Goal: Information Seeking & Learning: Learn about a topic

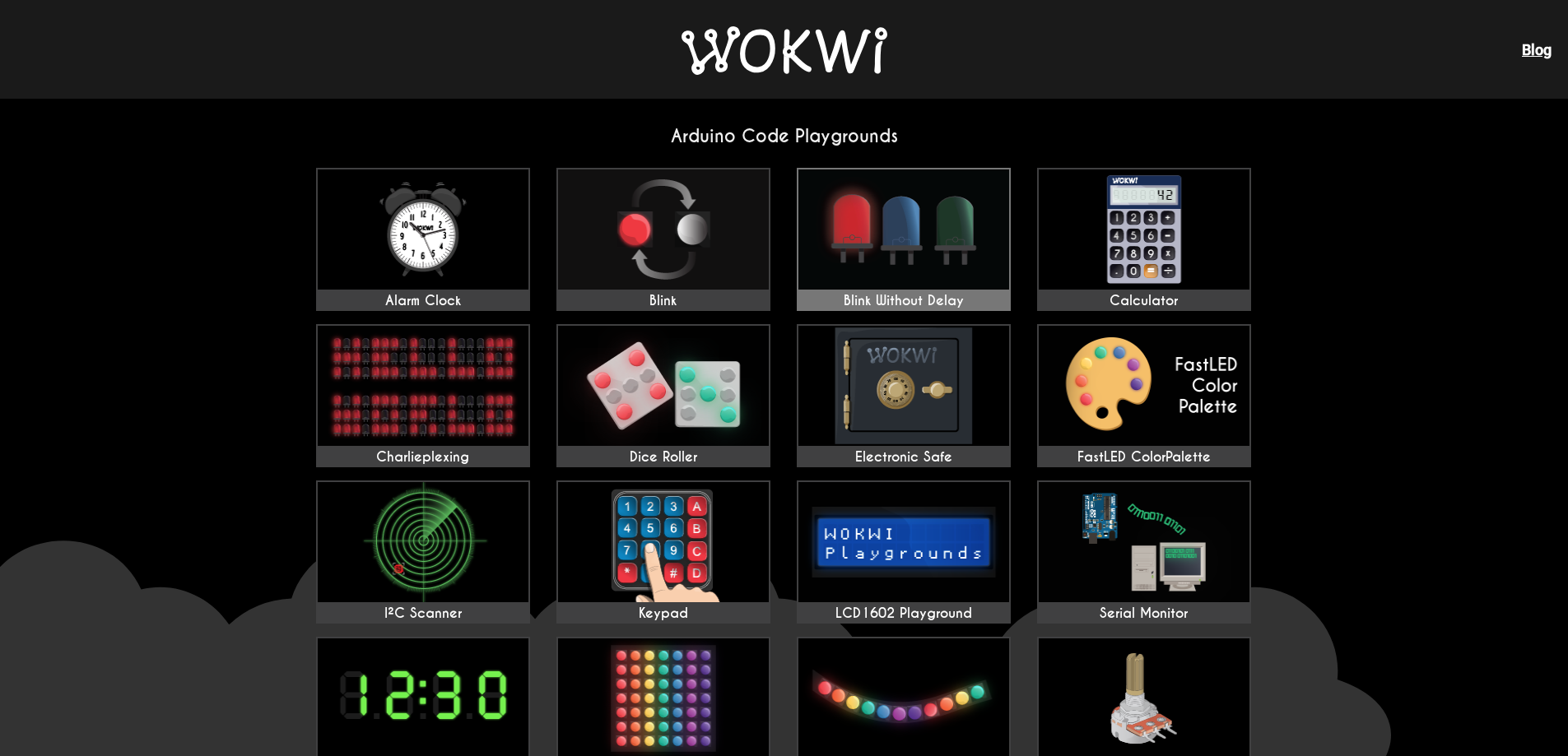
click at [1000, 282] on img at bounding box center [904, 230] width 210 height 120
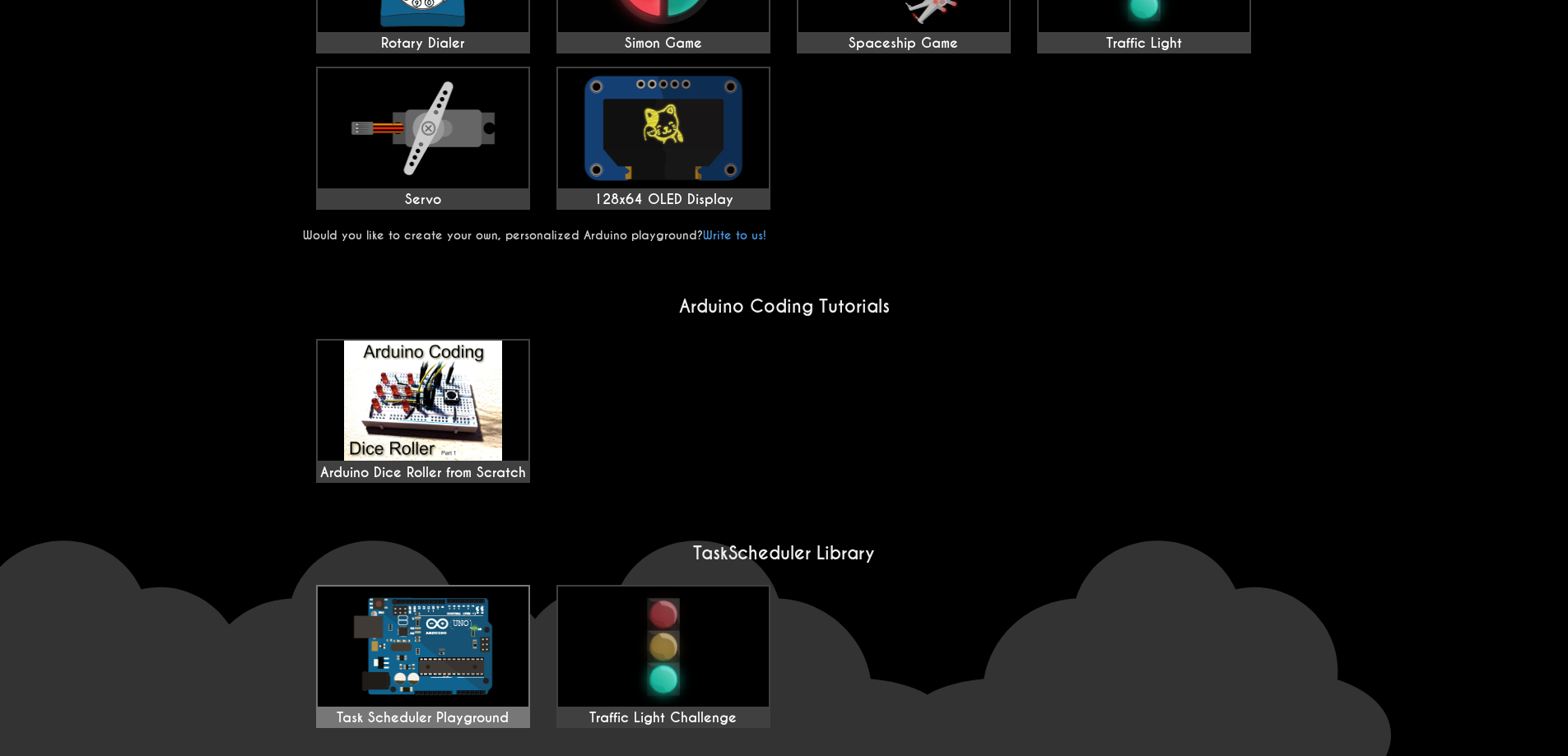
scroll to position [988, 0]
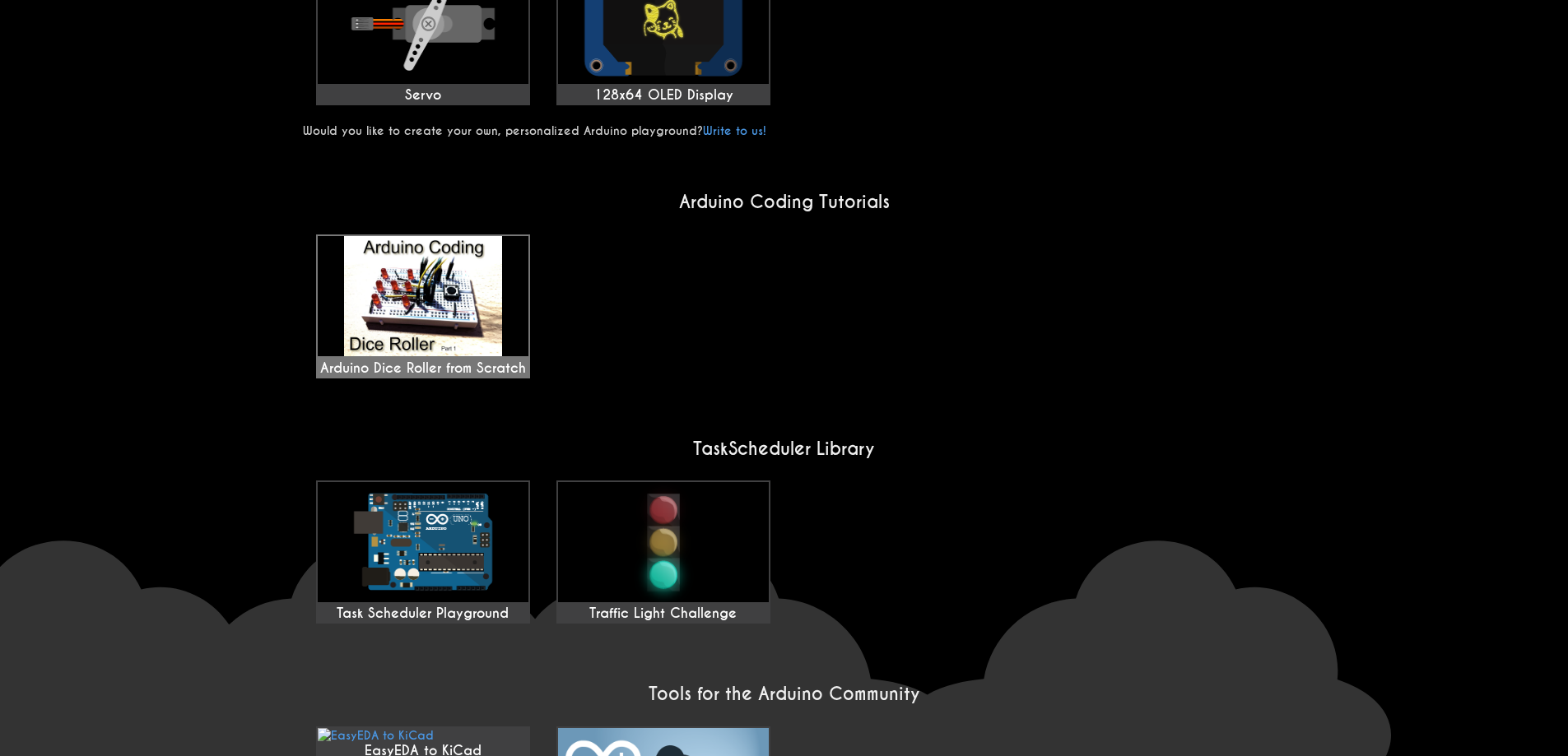
click at [434, 287] on div "Arduino Dice Roller from Scratch" at bounding box center [423, 306] width 210 height 141
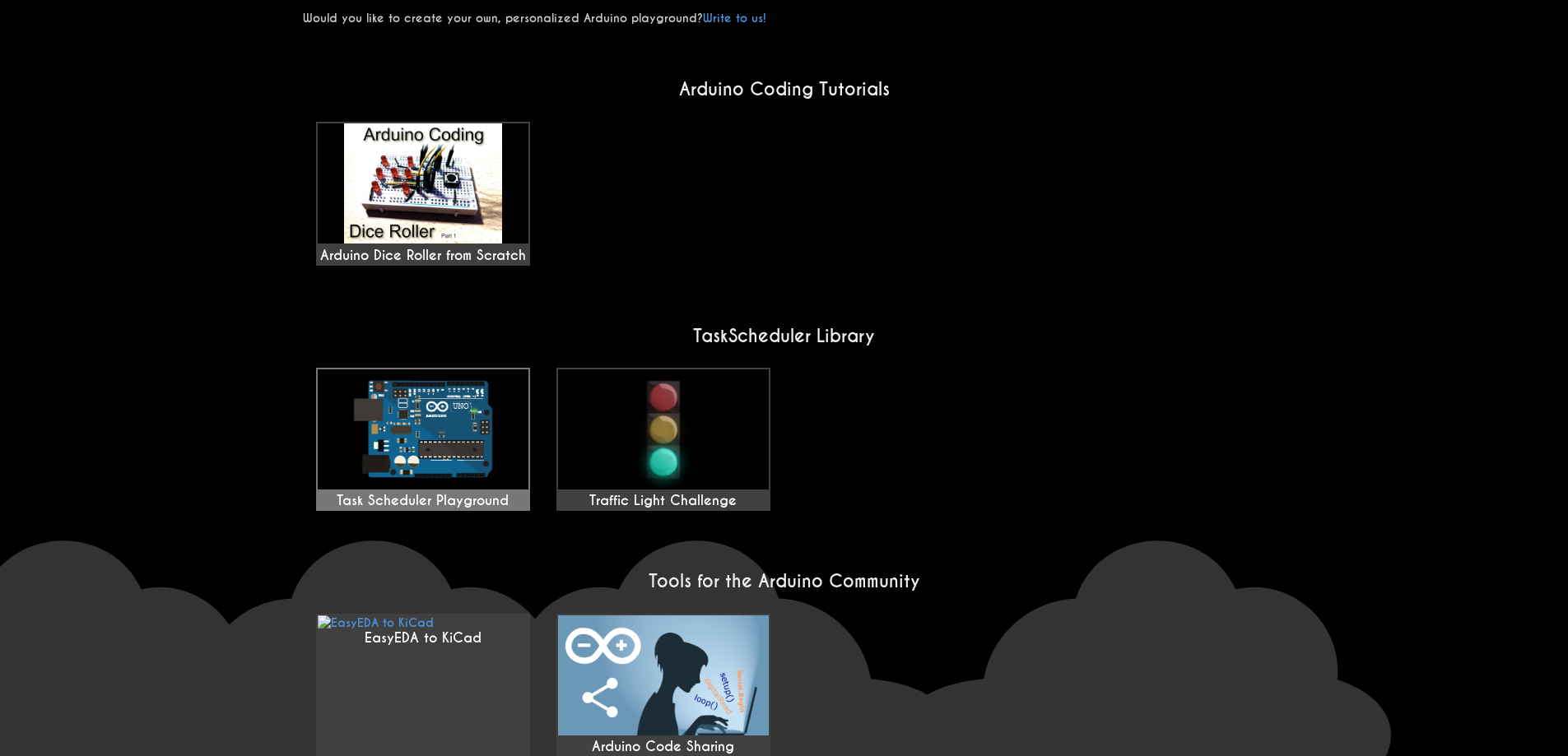
scroll to position [1218, 0]
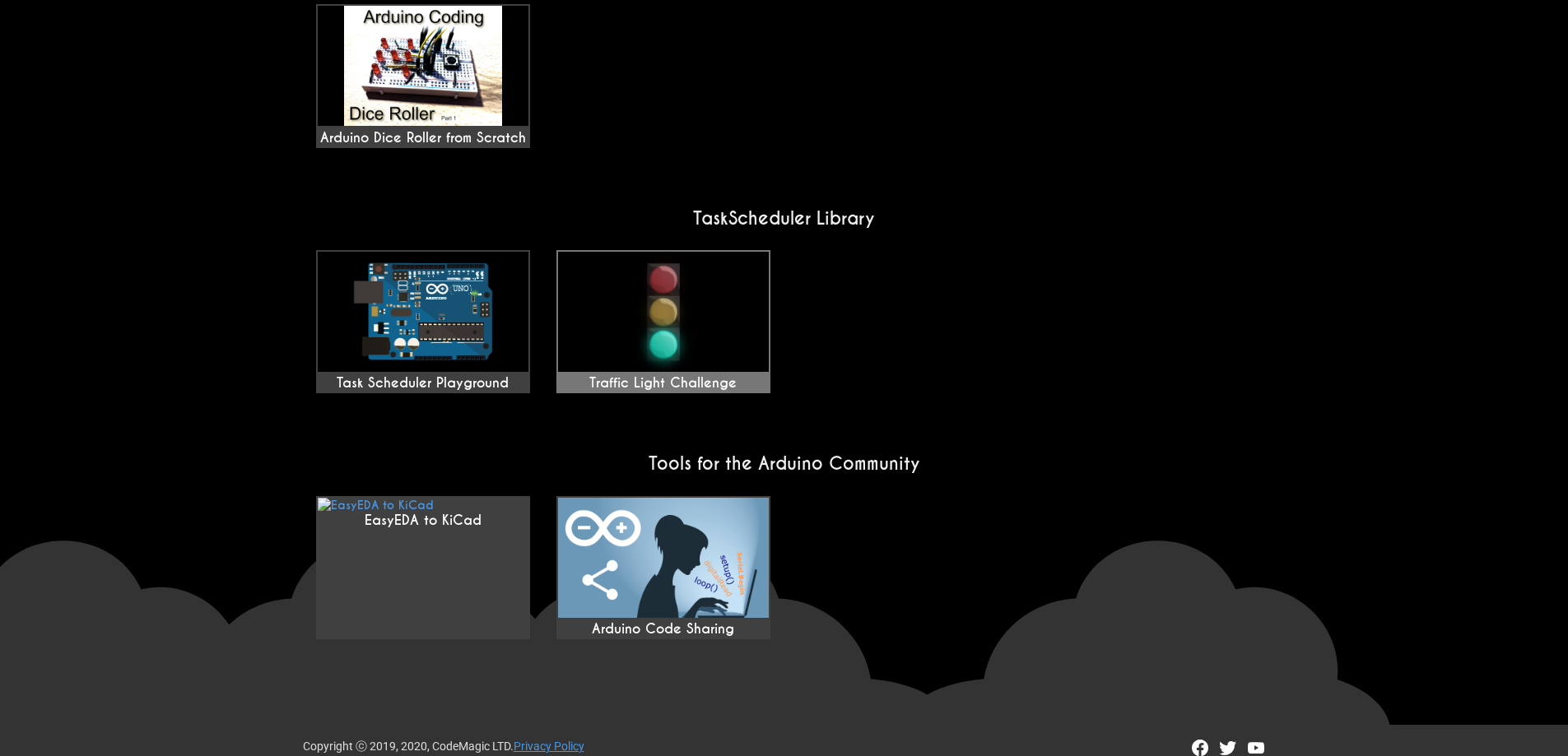
click at [601, 338] on img at bounding box center [664, 312] width 210 height 120
click at [465, 285] on img at bounding box center [423, 312] width 210 height 120
click at [688, 524] on img at bounding box center [664, 558] width 210 height 120
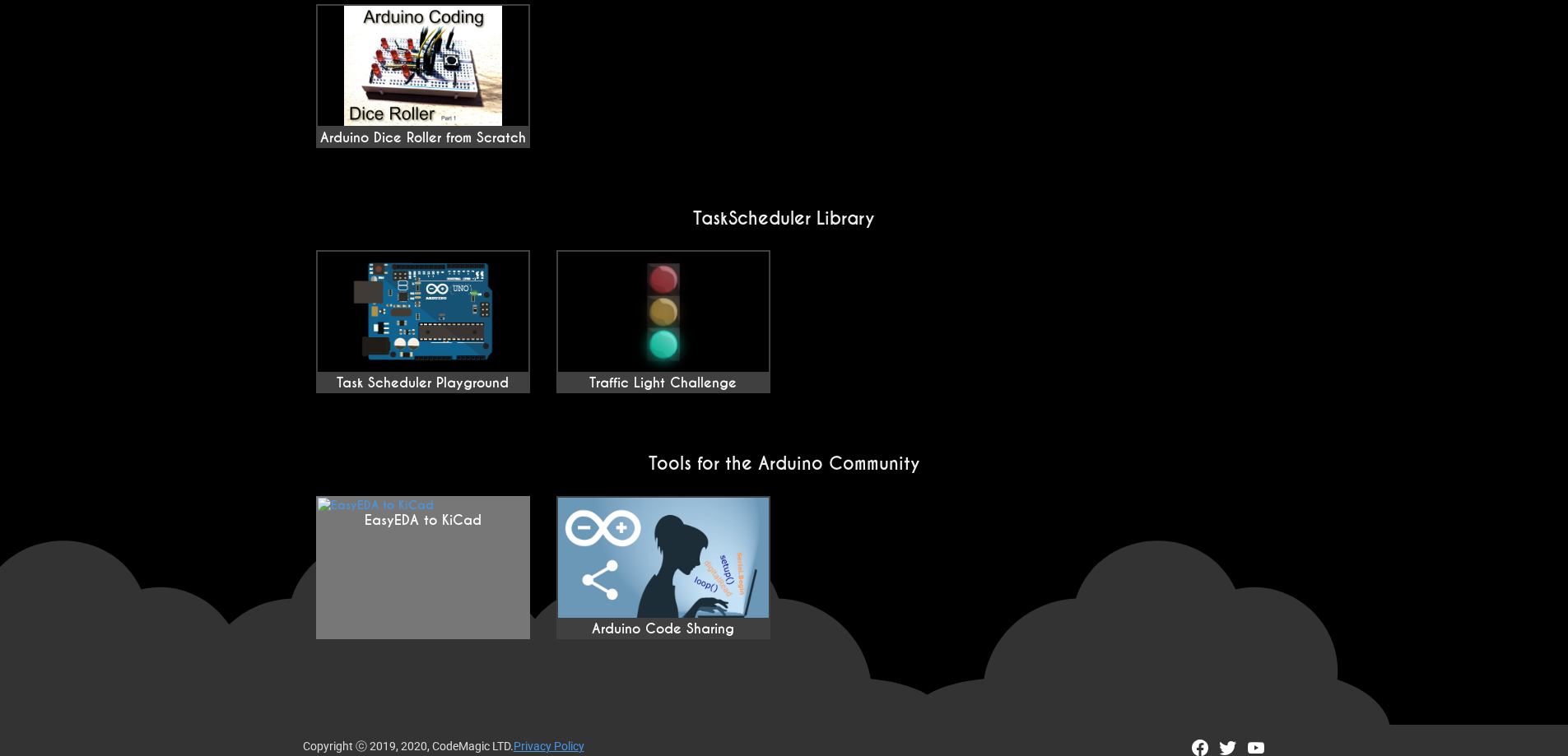
click at [447, 596] on link "EasyEDA to KiCad" at bounding box center [423, 568] width 214 height 143
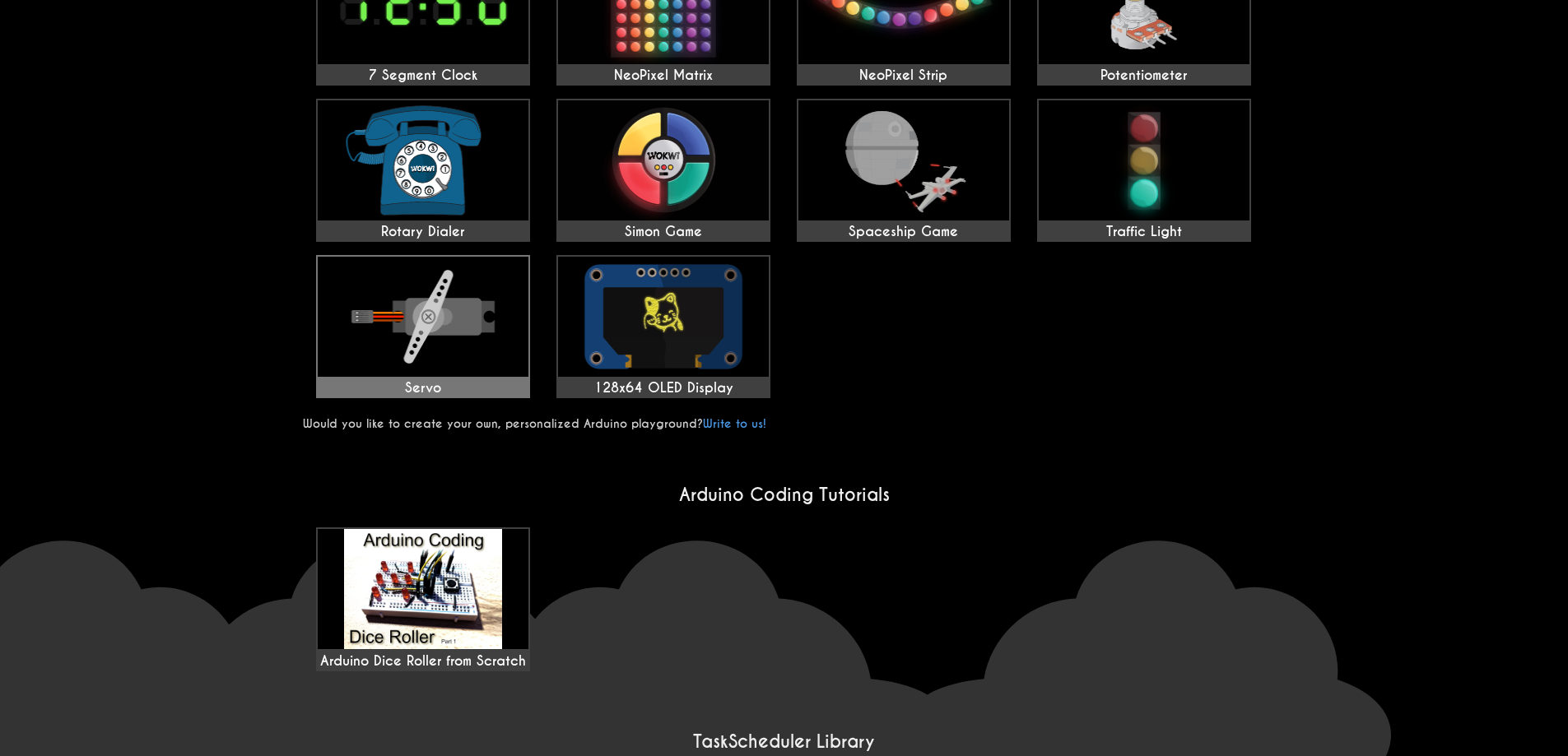
scroll to position [641, 0]
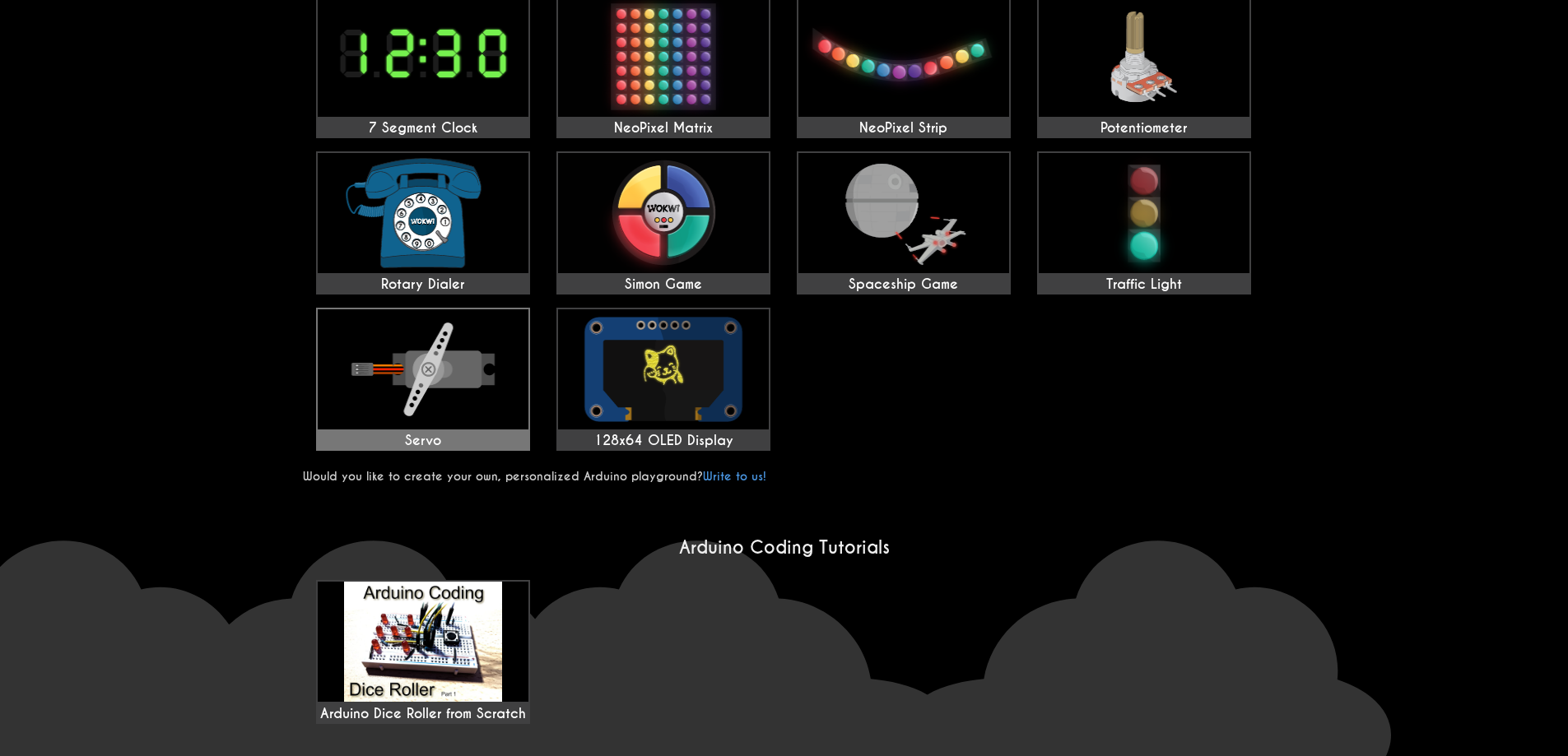
click at [449, 390] on img at bounding box center [423, 370] width 210 height 120
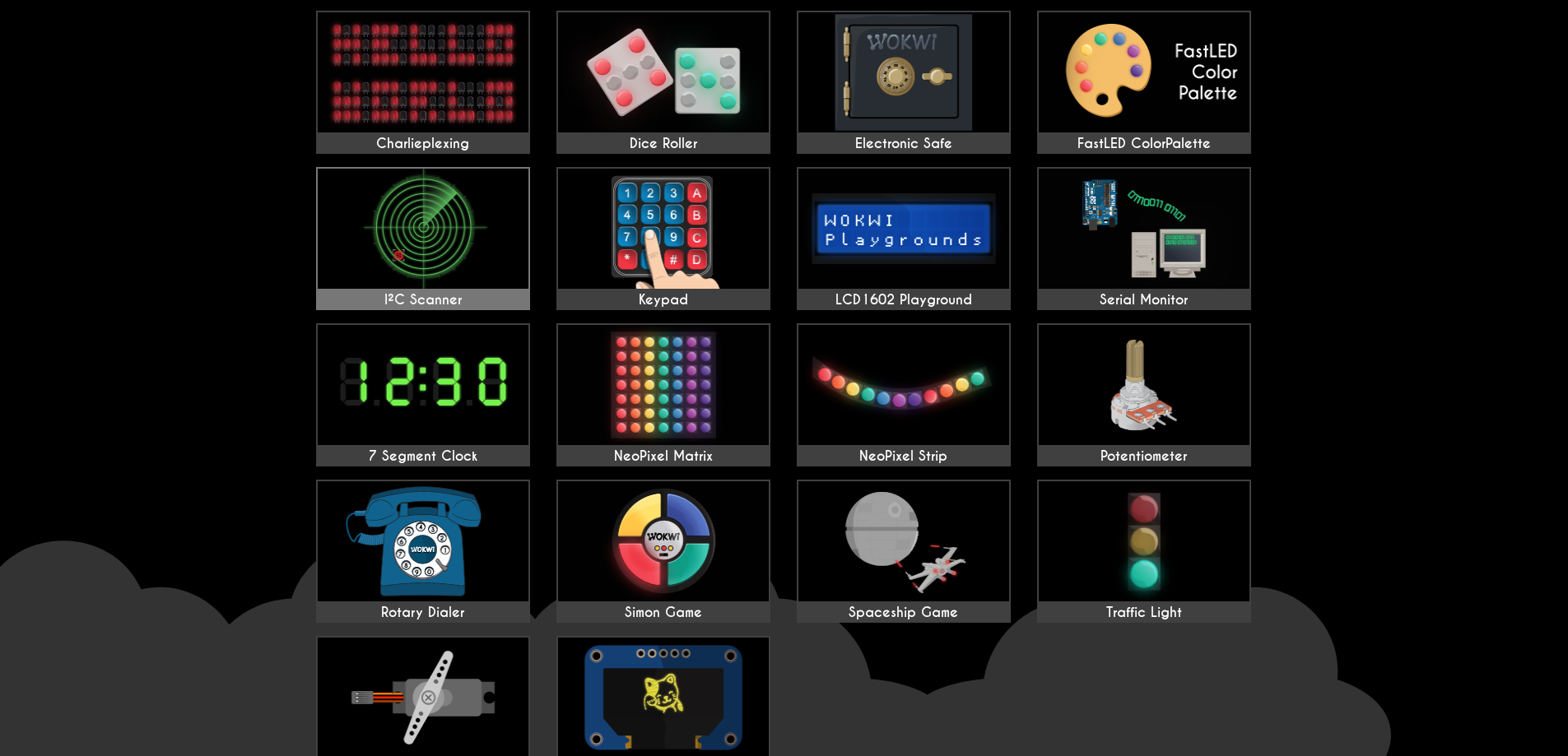
scroll to position [313, 0]
click at [634, 388] on img at bounding box center [664, 386] width 210 height 120
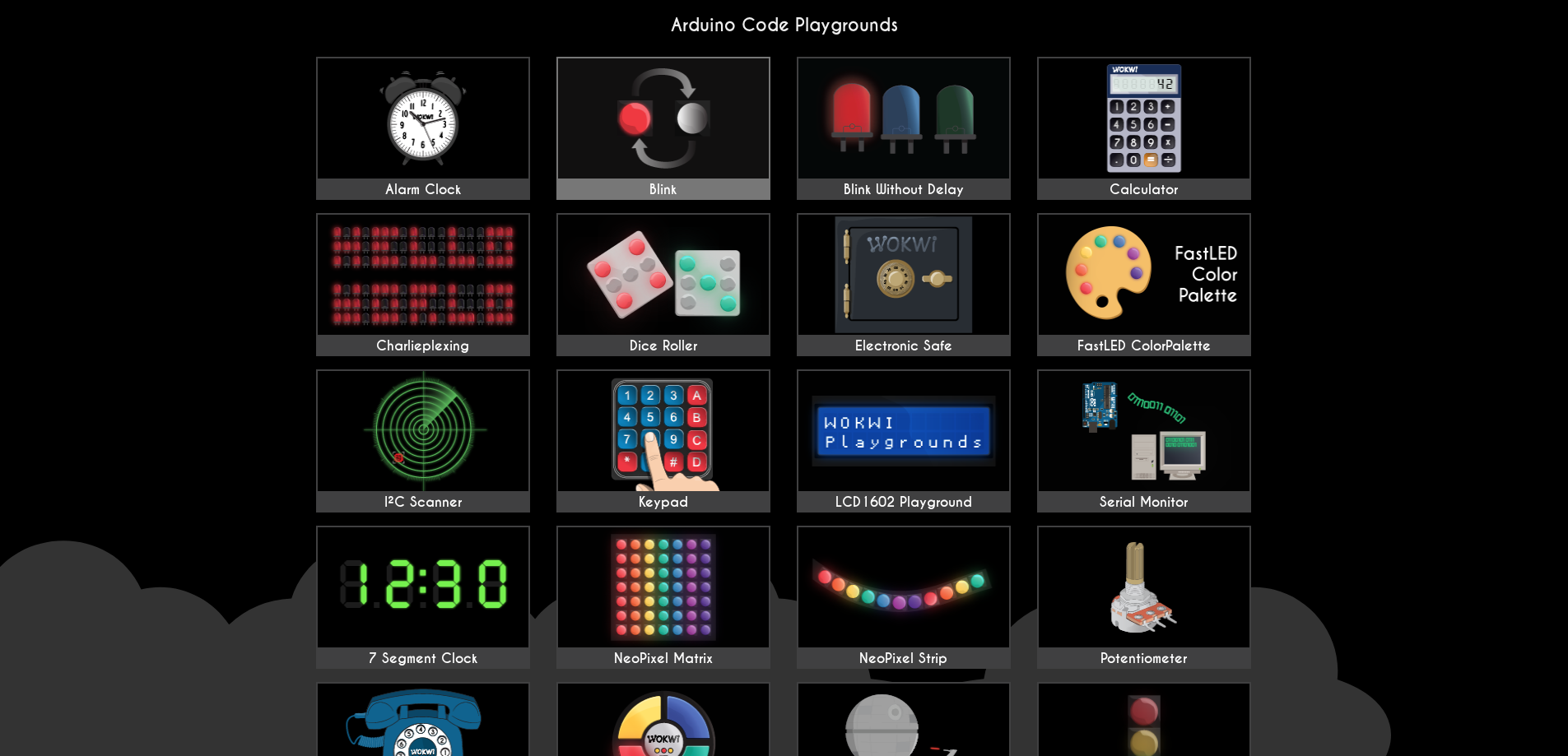
scroll to position [0, 0]
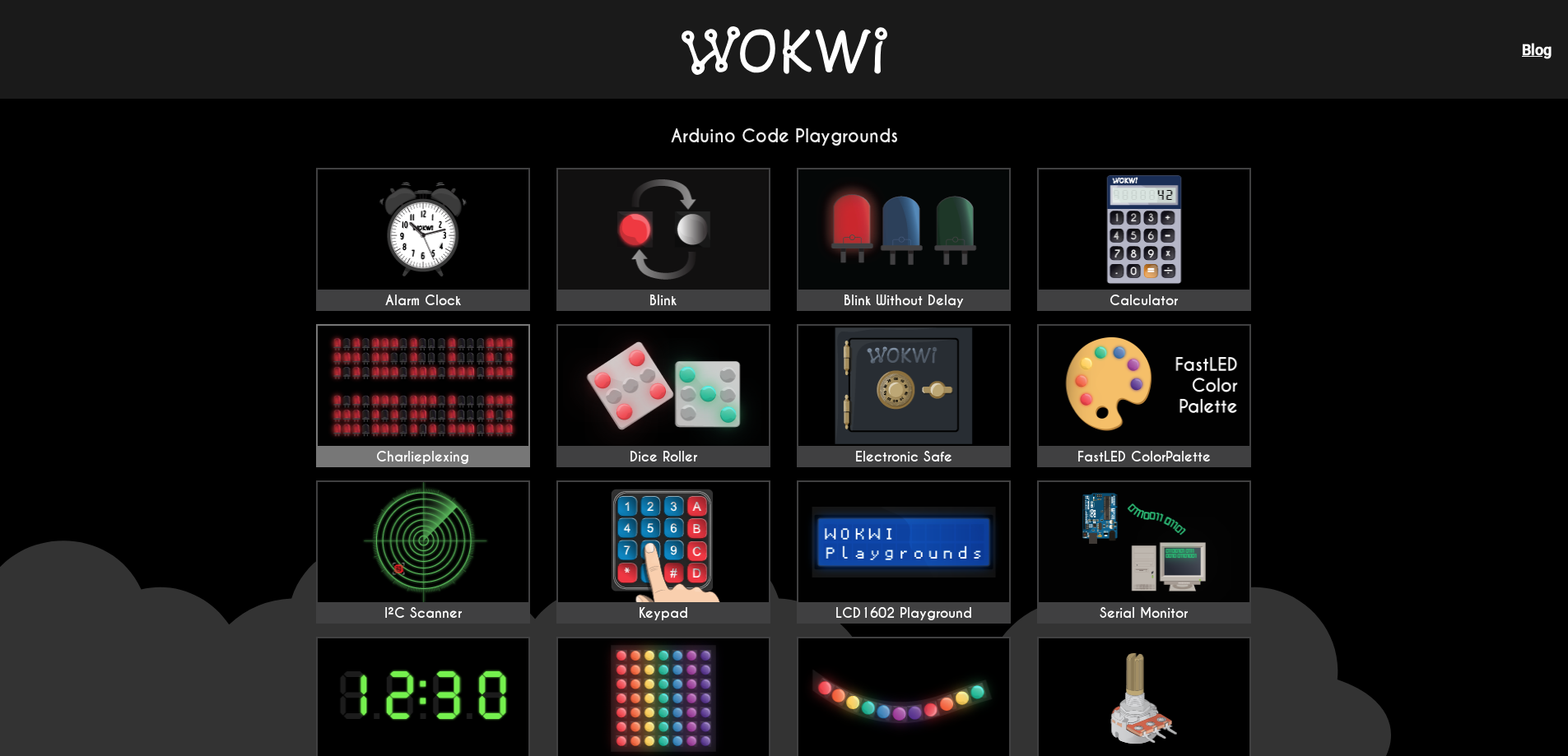
click at [434, 348] on img at bounding box center [423, 386] width 210 height 120
click at [460, 232] on img at bounding box center [423, 230] width 210 height 120
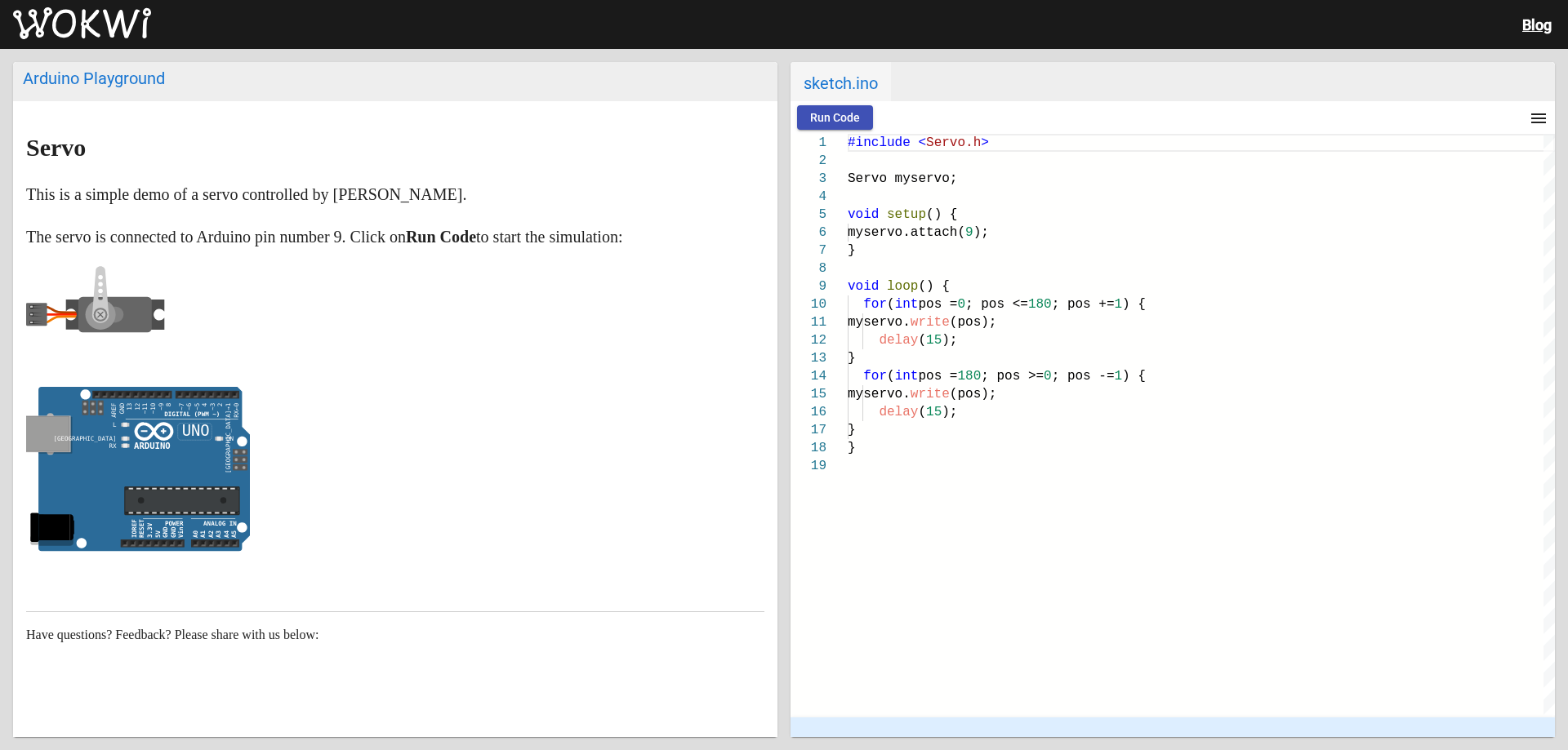
drag, startPoint x: 31, startPoint y: 311, endPoint x: 45, endPoint y: 338, distance: 30.4
click at [45, 338] on icon at bounding box center [95, 315] width 139 height 98
drag, startPoint x: 24, startPoint y: 319, endPoint x: 81, endPoint y: 391, distance: 91.8
click at [59, 355] on article "Servo This is a simple demo of a servo controlled by Arduino. The servo is conn…" at bounding box center [396, 446] width 765 height 690
click at [97, 394] on rect at bounding box center [132, 396] width 79 height 8
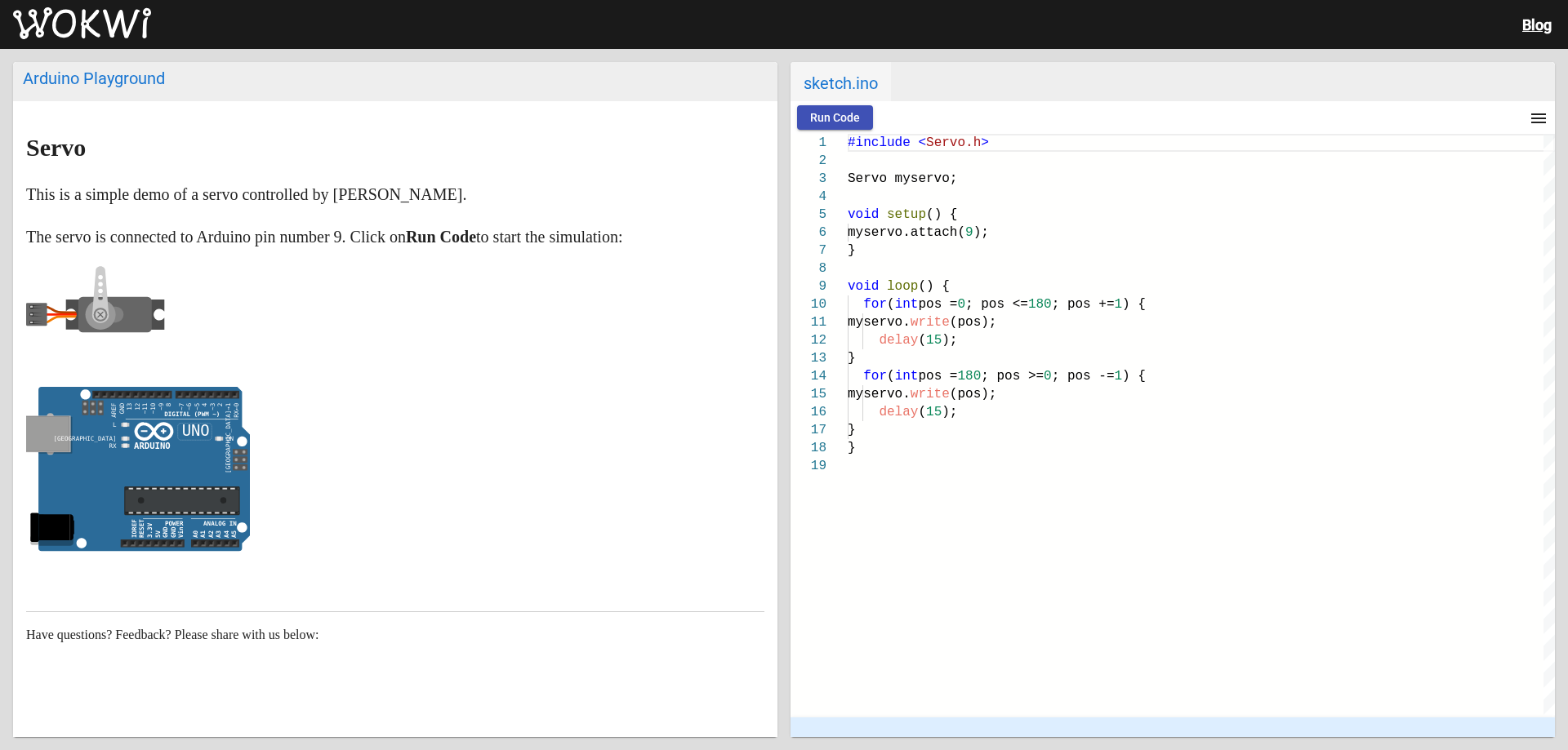
click at [101, 397] on rect at bounding box center [132, 396] width 79 height 8
click at [162, 411] on tspan "~9" at bounding box center [161, 407] width 8 height 8
click at [476, 246] on strong "Run Code" at bounding box center [440, 237] width 70 height 18
click at [476, 240] on strong "Run Code" at bounding box center [440, 237] width 70 height 18
drag, startPoint x: 163, startPoint y: 634, endPoint x: 169, endPoint y: 625, distance: 10.8
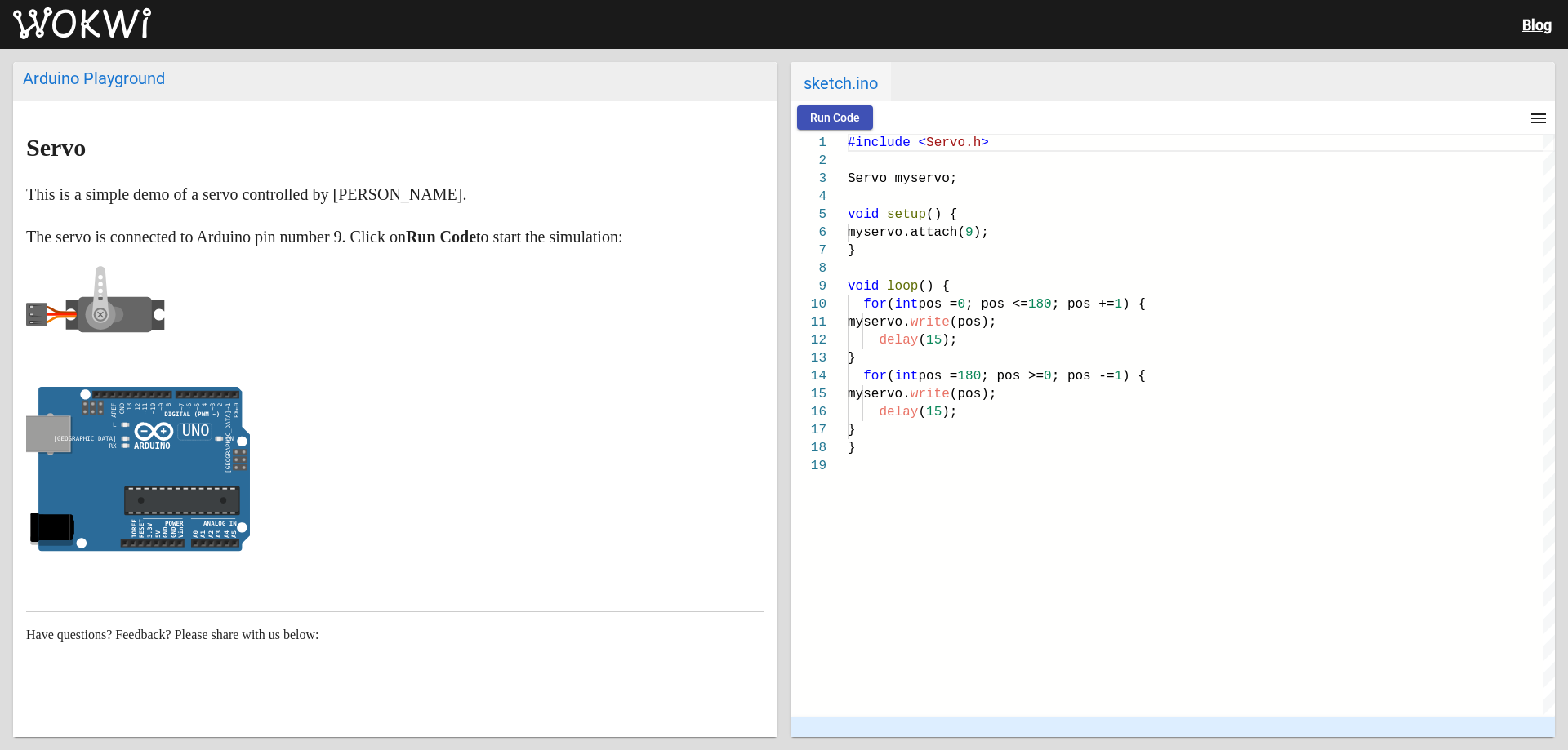
click at [169, 625] on article "Servo This is a simple demo of a servo controlled by Arduino. The servo is conn…" at bounding box center [396, 446] width 765 height 690
click at [174, 596] on article "Servo This is a simple demo of a servo controlled by Arduino. The servo is conn…" at bounding box center [396, 446] width 765 height 690
click at [46, 188] on p "This is a simple demo of a servo controlled by Arduino." at bounding box center [395, 194] width 739 height 26
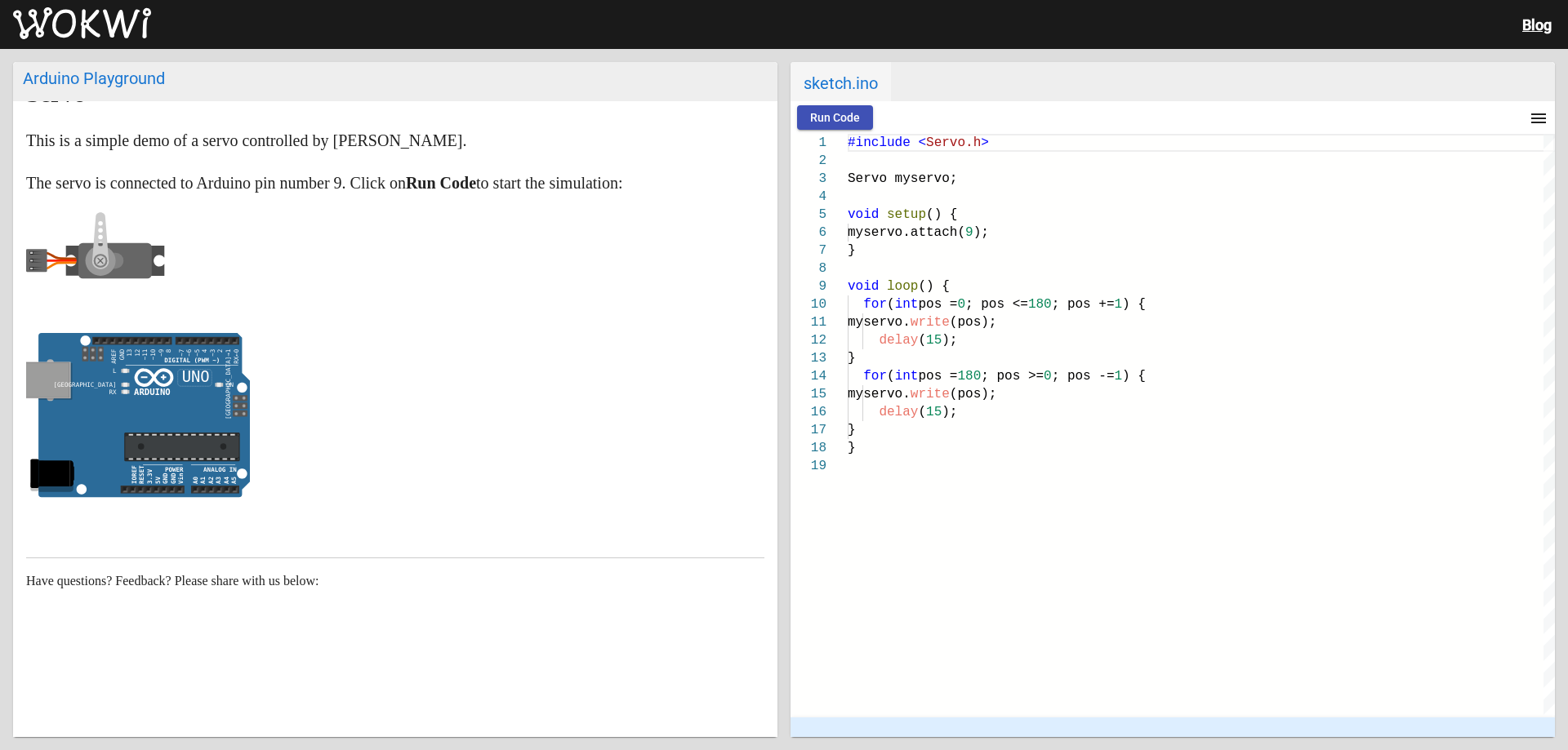
scroll to position [57, 0]
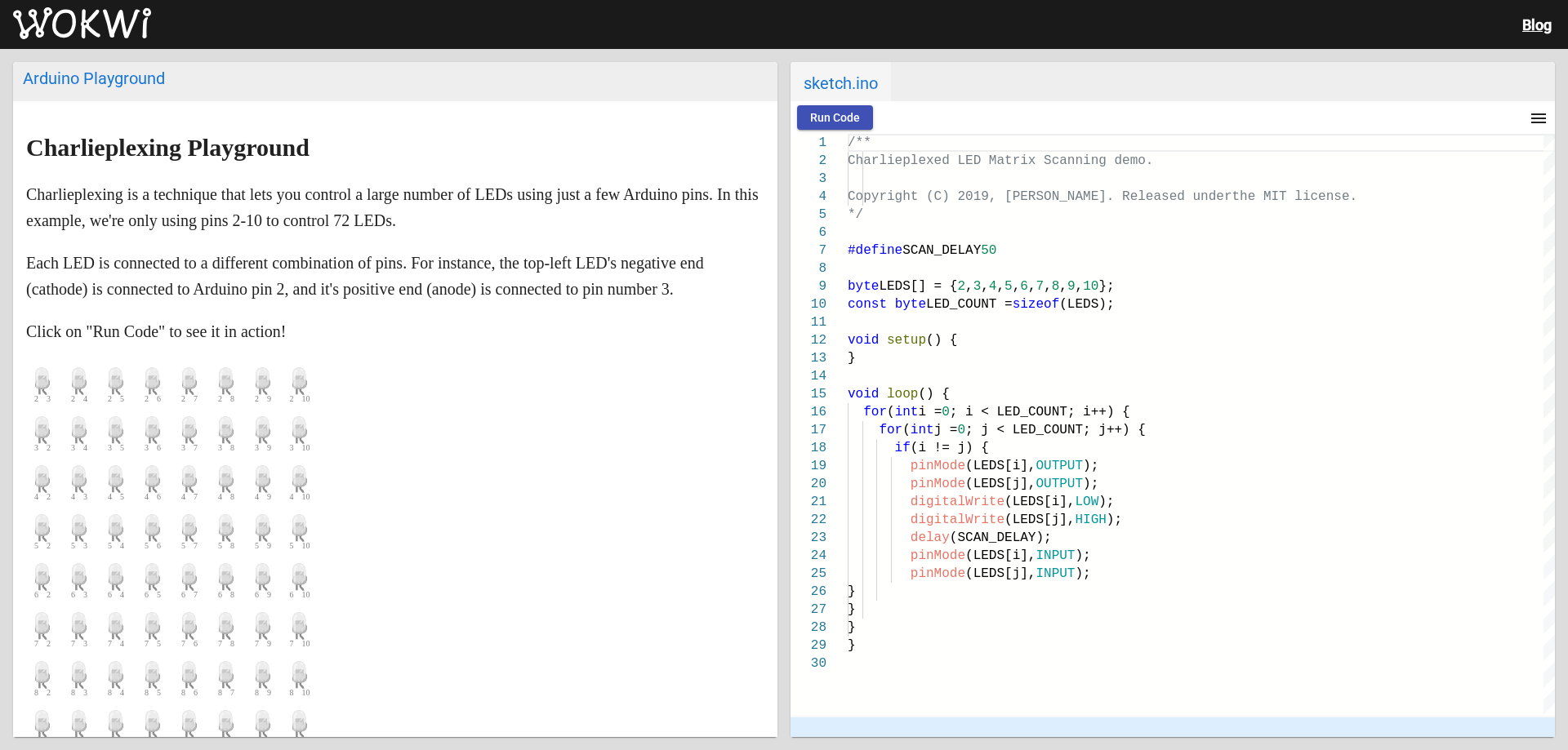
click at [180, 402] on icon at bounding box center [189, 381] width 33 height 40
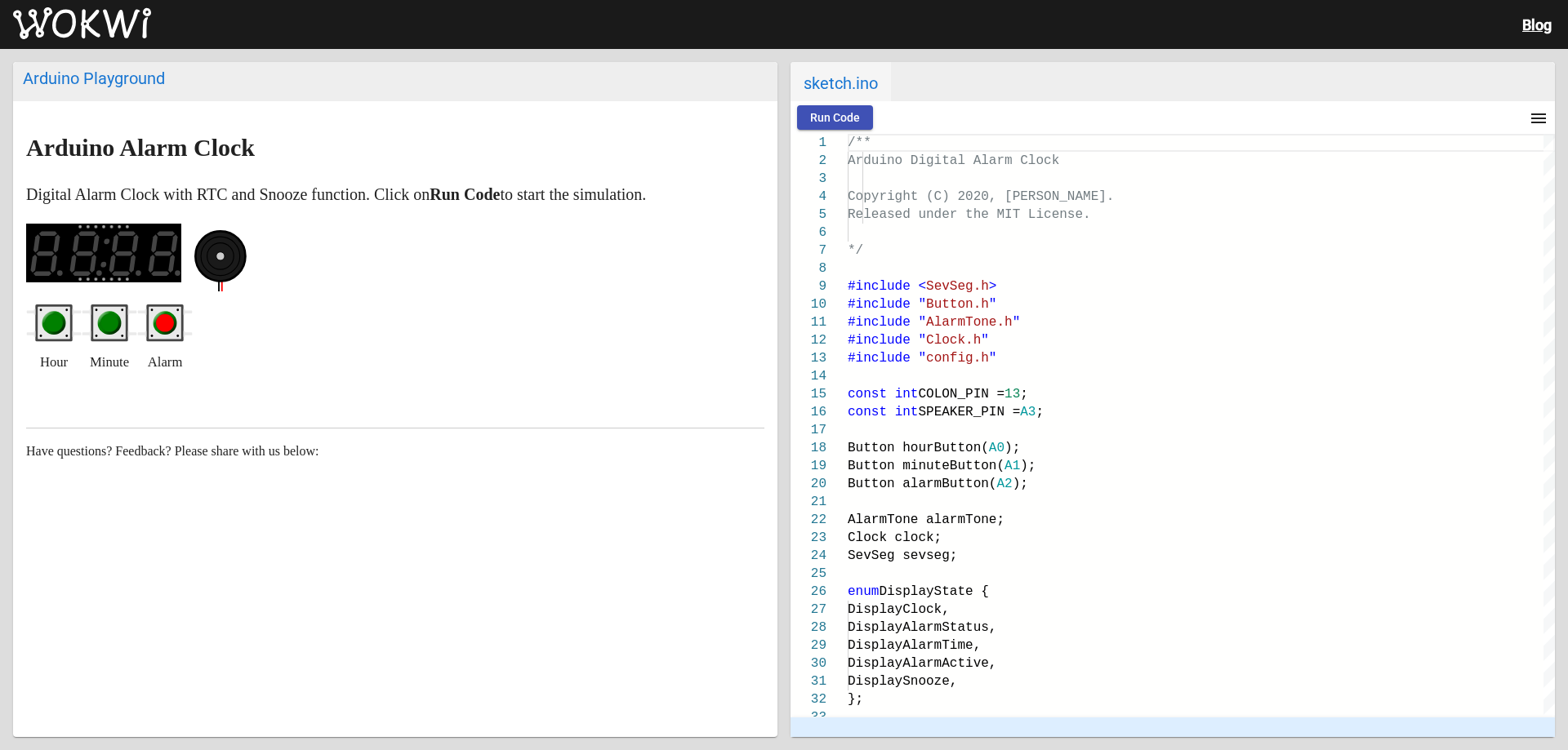
click at [165, 329] on circle "red pushbutton" at bounding box center [164, 322] width 18 height 18
click at [116, 335] on circle "green pushbutton" at bounding box center [109, 323] width 24 height 24
click at [109, 328] on circle "green pushbutton" at bounding box center [109, 322] width 18 height 18
click at [50, 331] on circle "green pushbutton" at bounding box center [53, 322] width 18 height 18
click at [51, 331] on circle "green pushbutton" at bounding box center [53, 322] width 18 height 18
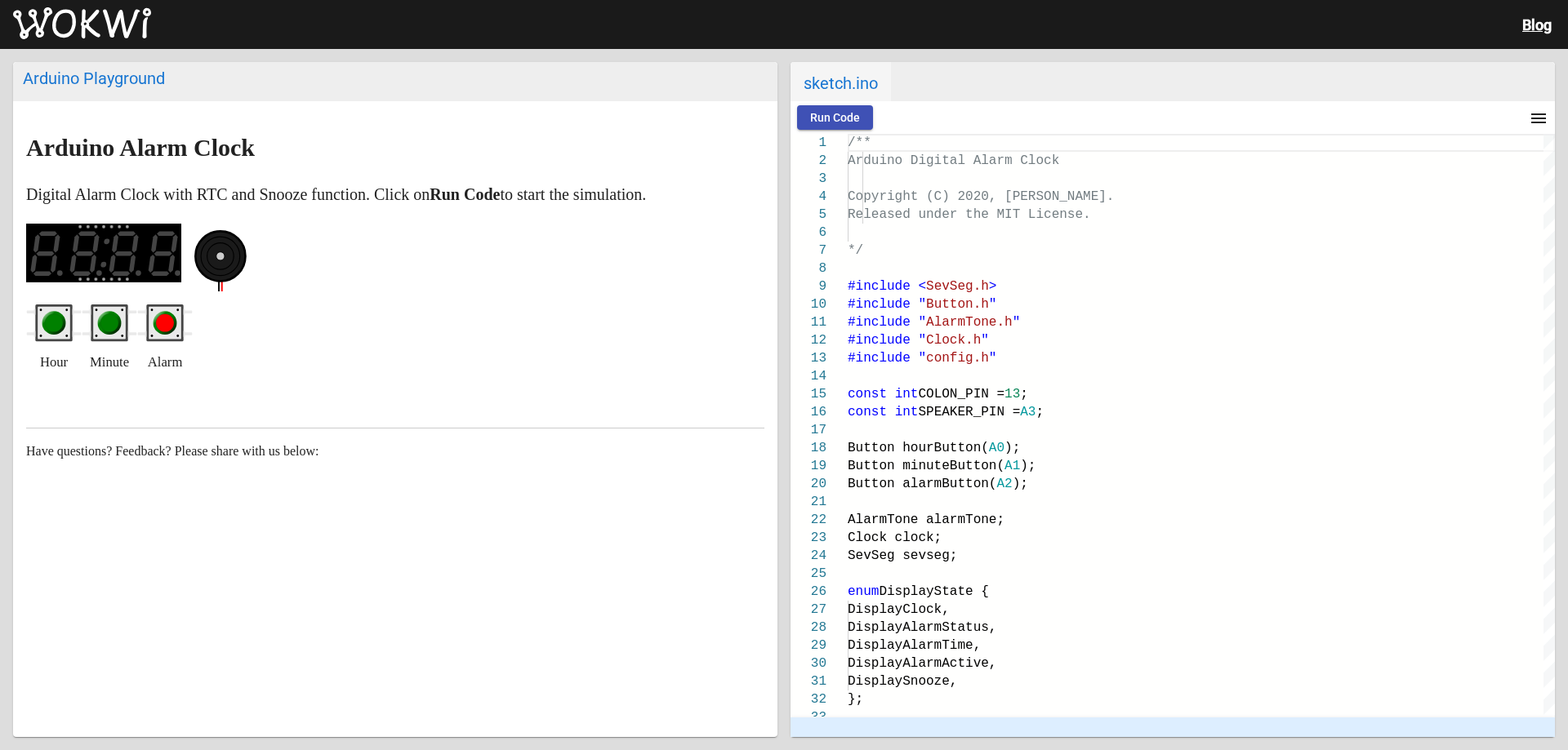
drag, startPoint x: 224, startPoint y: 253, endPoint x: 180, endPoint y: 370, distance: 125.0
click at [210, 301] on markdown "Arduino Alarm Clock Digital Alarm Clock with RTC and Snooze function. Click on …" at bounding box center [395, 255] width 739 height 241
click at [167, 311] on rect "red pushbutton" at bounding box center [165, 323] width 33 height 33
click at [163, 327] on circle "red pushbutton" at bounding box center [164, 322] width 18 height 18
